Goal: Find specific page/section: Find specific page/section

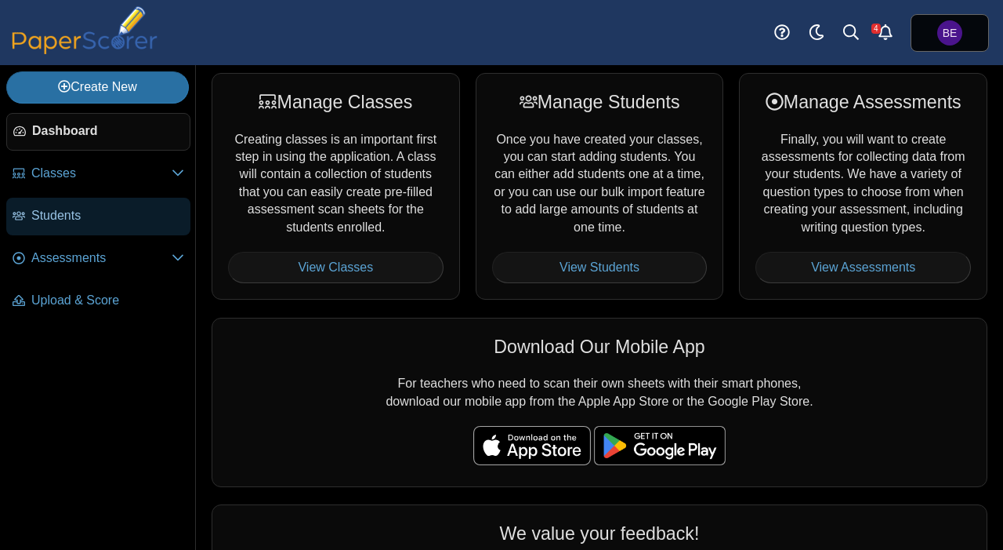
click at [55, 220] on span "Students" at bounding box center [107, 215] width 153 height 17
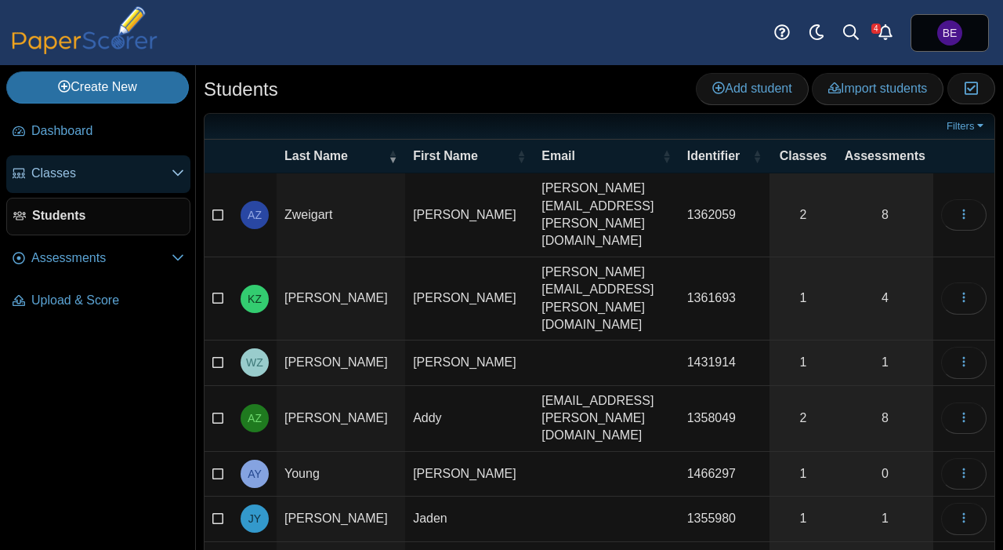
click at [66, 178] on span "Classes" at bounding box center [101, 173] width 140 height 17
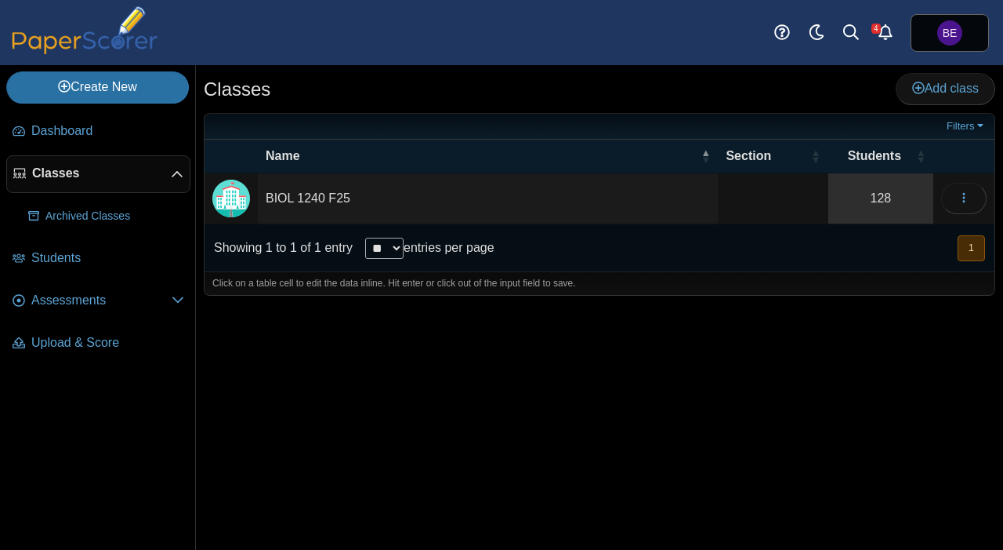
click at [902, 198] on link "128" at bounding box center [881, 198] width 105 height 50
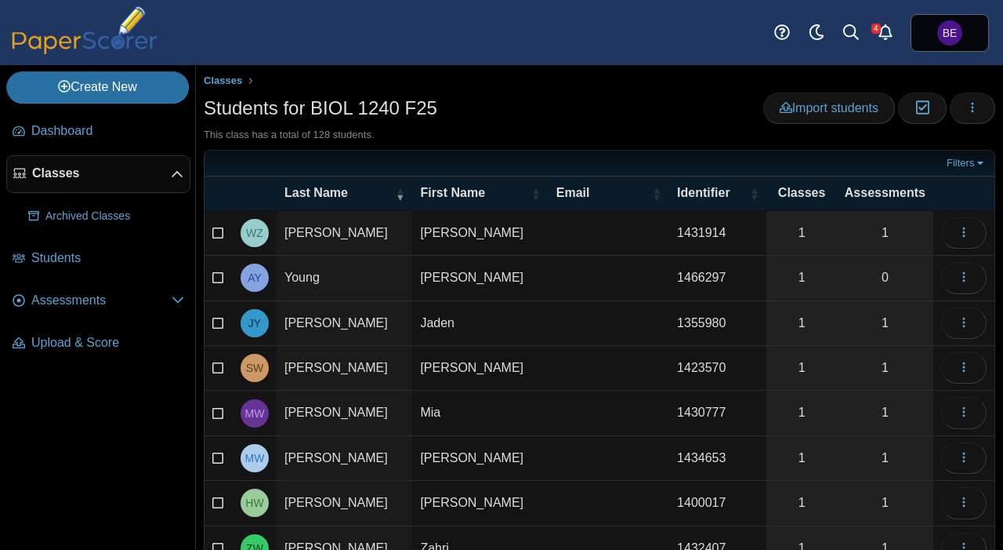
click at [900, 187] on span "Assessments" at bounding box center [885, 192] width 81 height 17
click at [341, 191] on span "Last Name" at bounding box center [338, 192] width 107 height 17
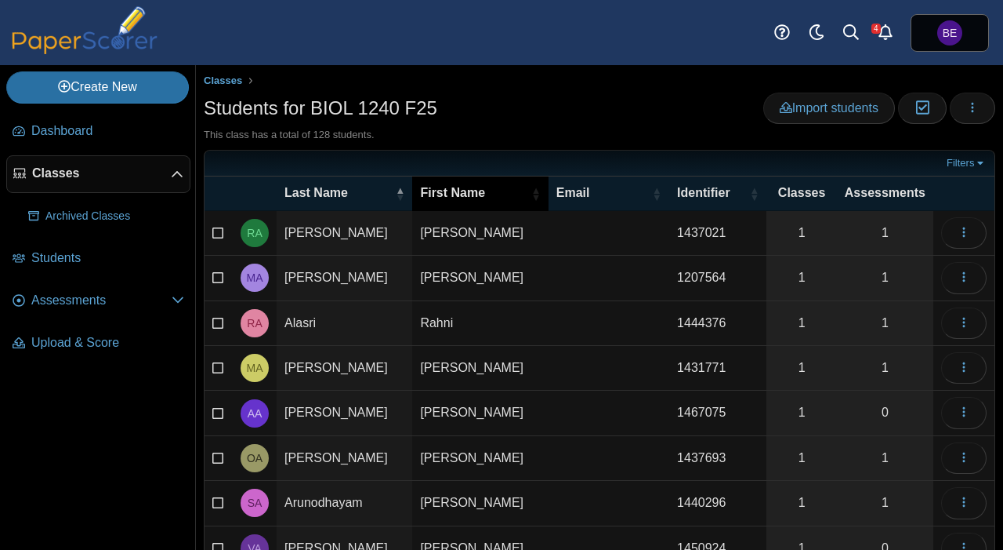
scroll to position [187, 0]
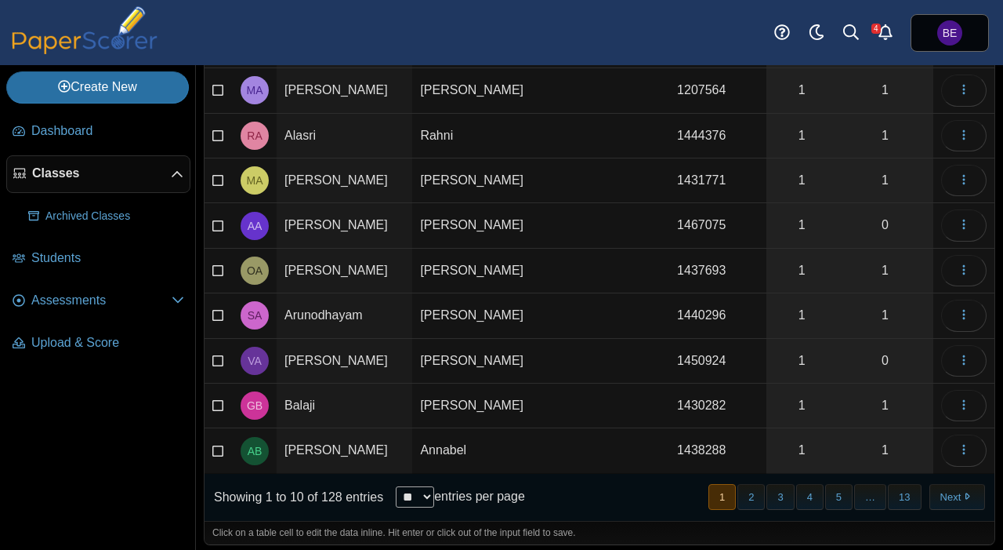
select select "***"
click option "***" at bounding box center [0, 0] width 0 height 0
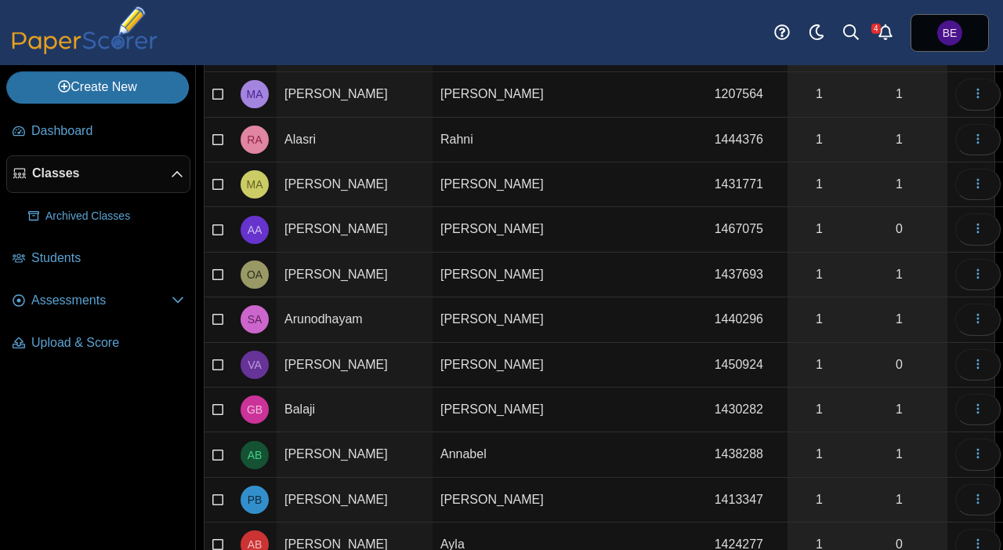
scroll to position [77, 0]
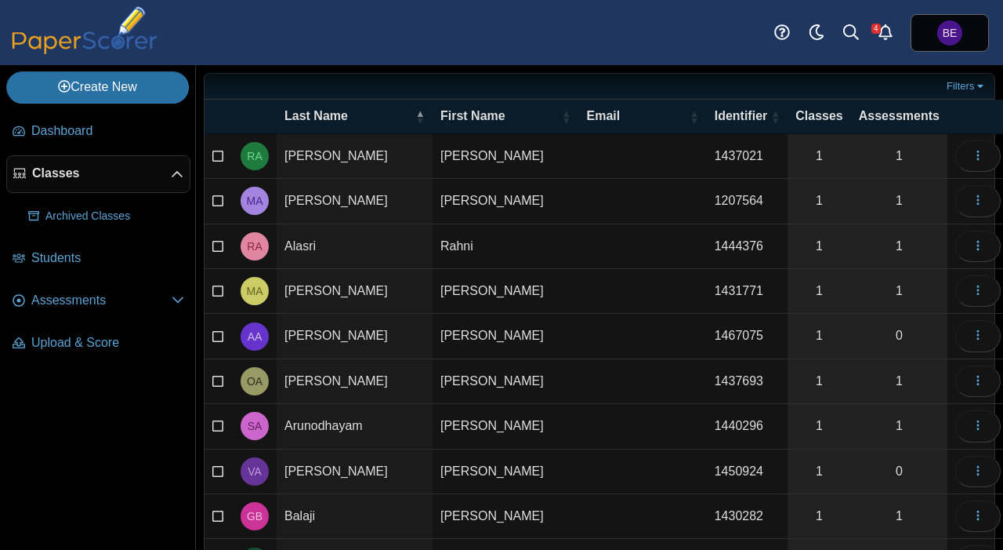
click at [885, 115] on span "Assessments" at bounding box center [899, 115] width 81 height 17
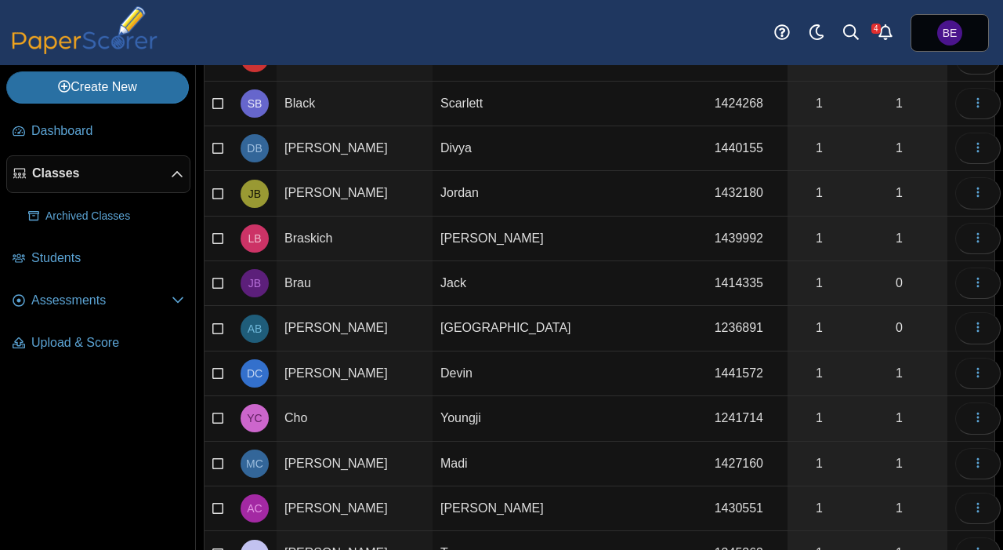
scroll to position [0, 0]
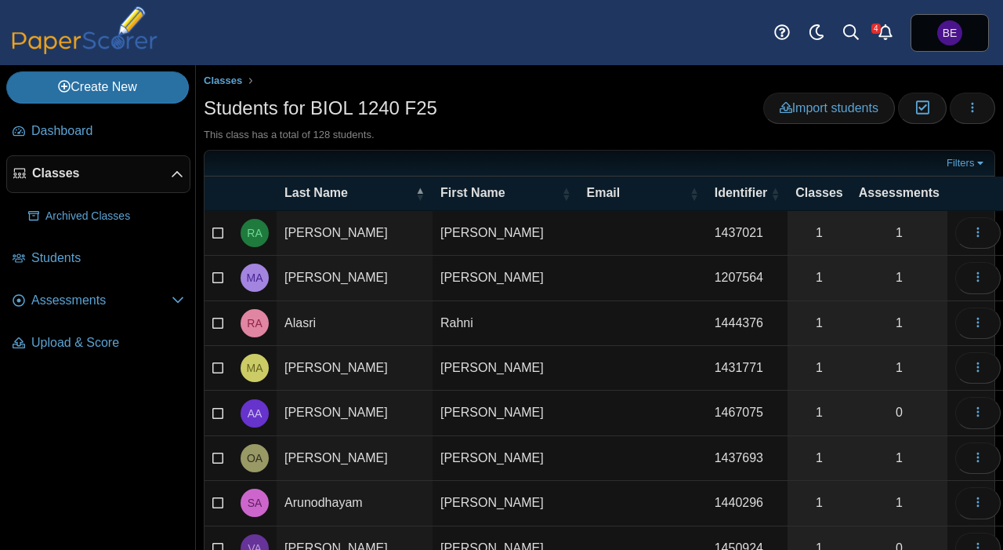
click at [884, 192] on span "Assessments" at bounding box center [899, 192] width 81 height 17
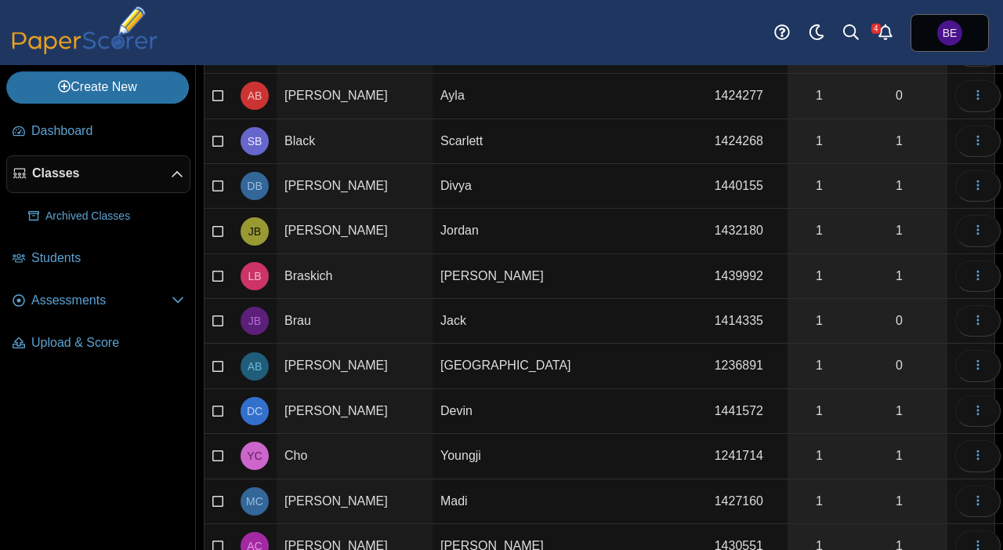
scroll to position [638, 0]
